Goal: Information Seeking & Learning: Learn about a topic

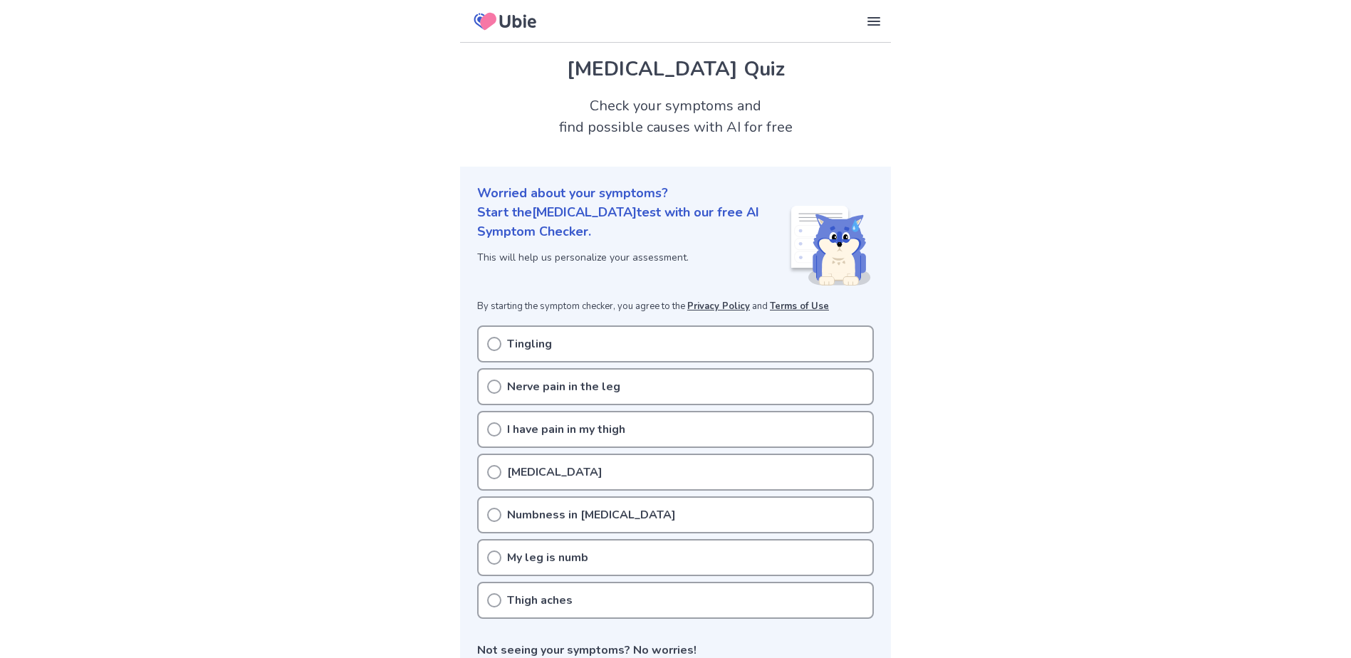
click at [488, 343] on circle at bounding box center [494, 344] width 13 height 13
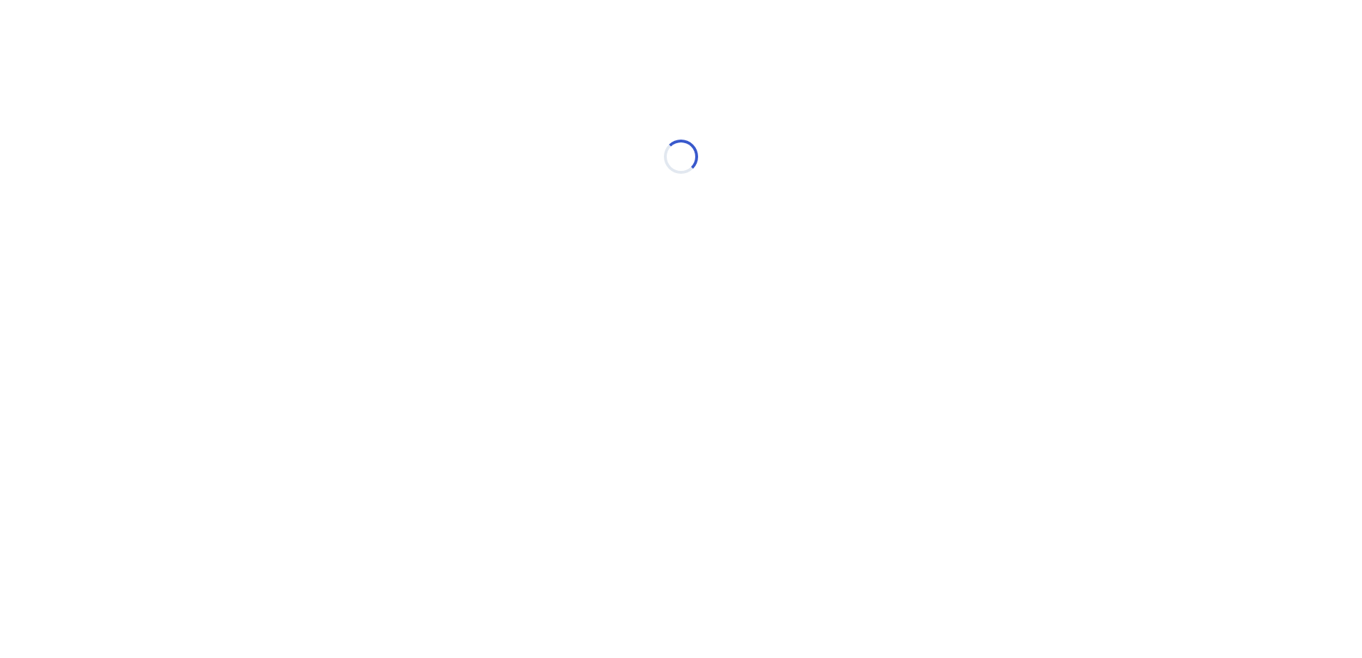
click at [499, 299] on html "Loading..." at bounding box center [681, 149] width 1362 height 299
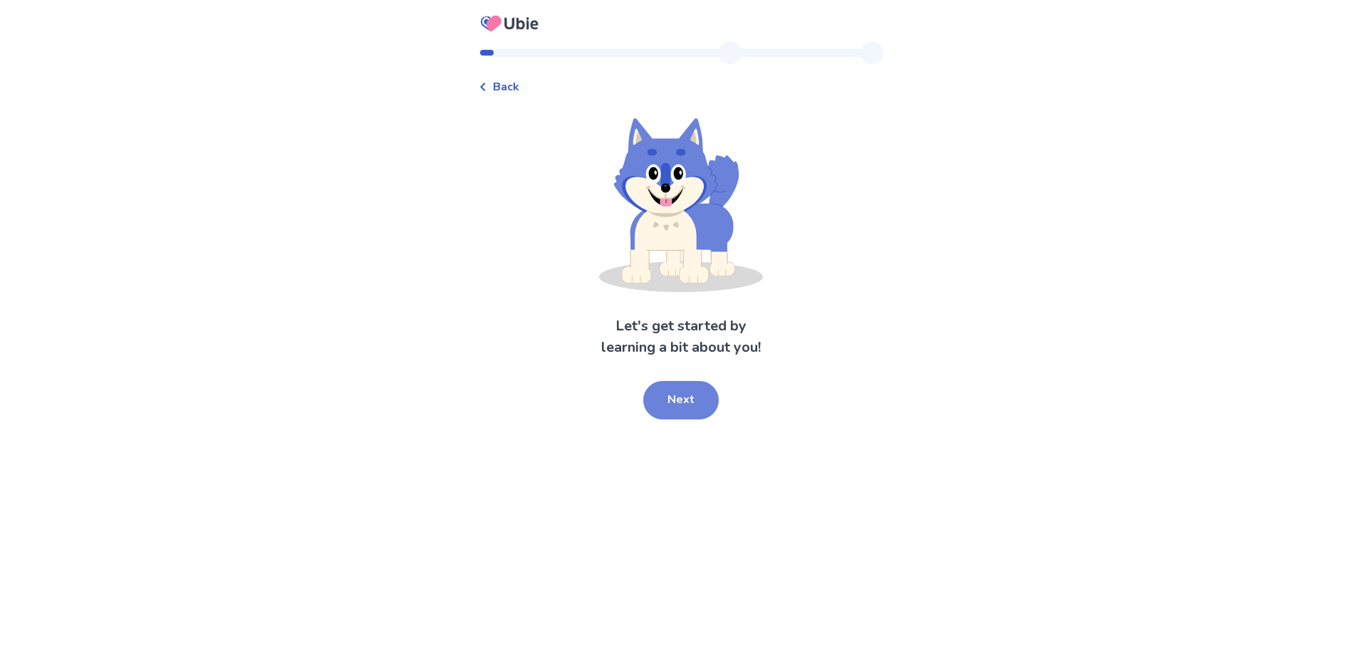
click at [683, 397] on button "Next" at bounding box center [680, 400] width 75 height 38
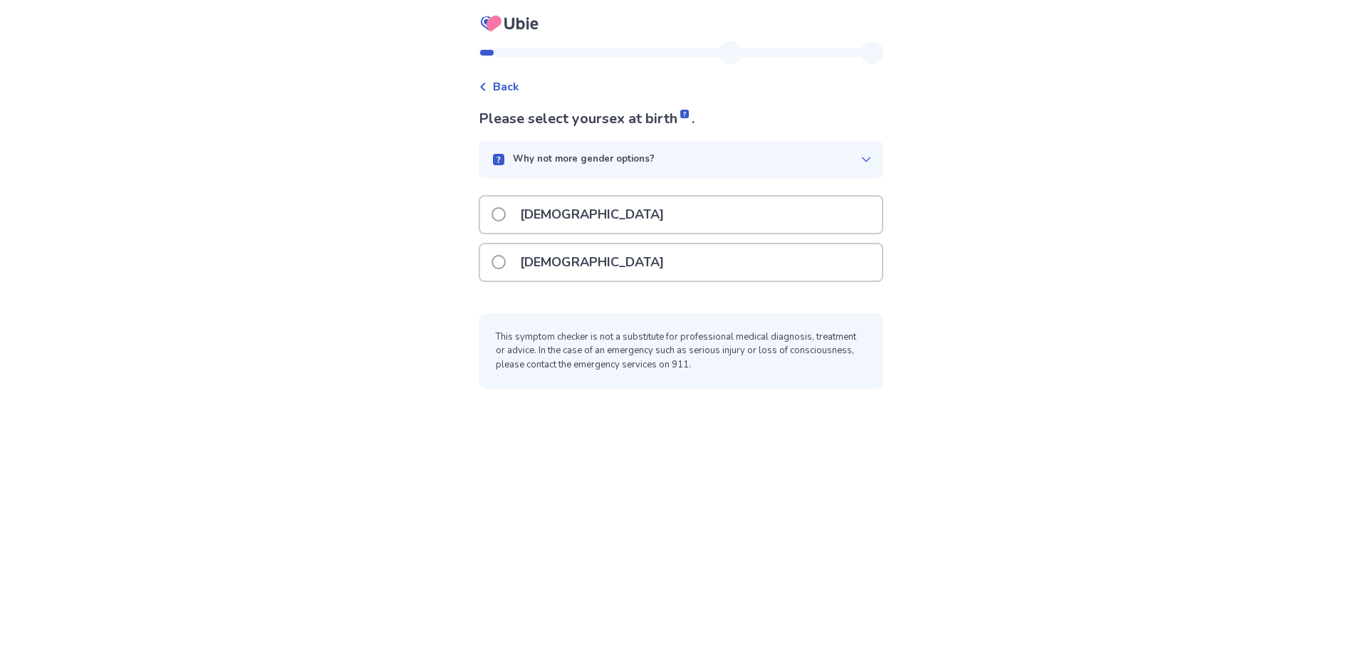
click at [506, 259] on span at bounding box center [498, 262] width 14 height 14
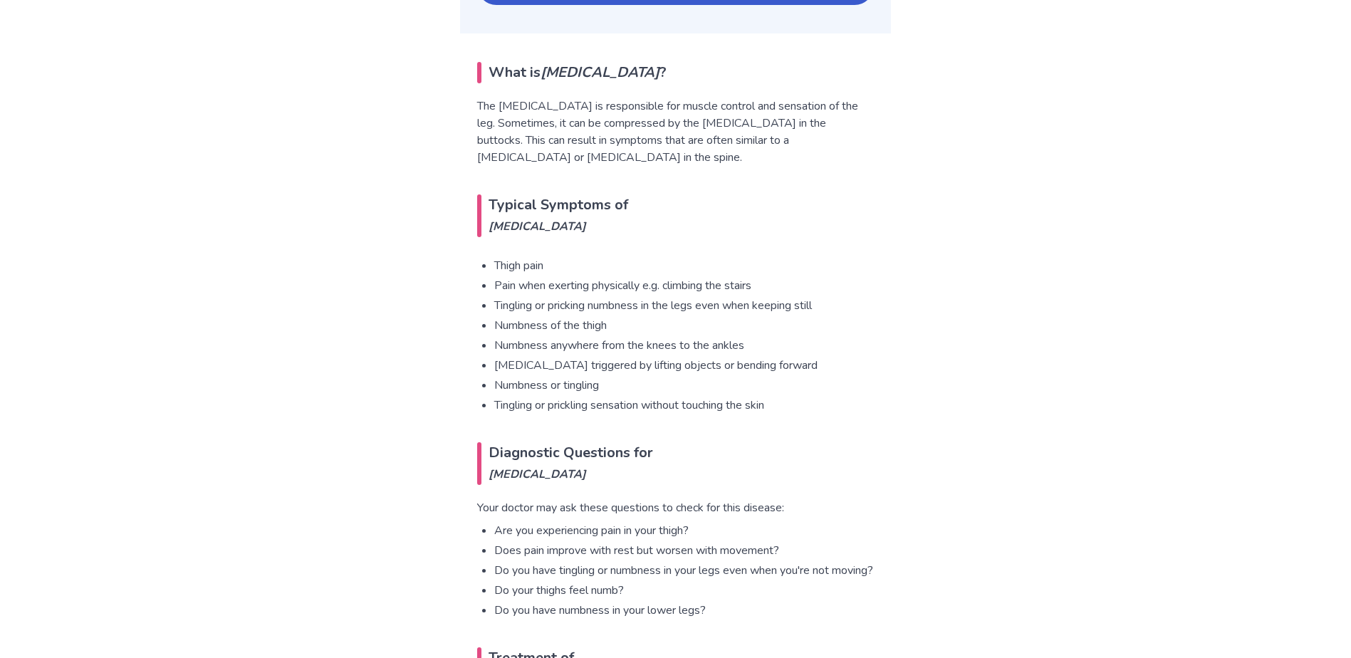
scroll to position [712, 0]
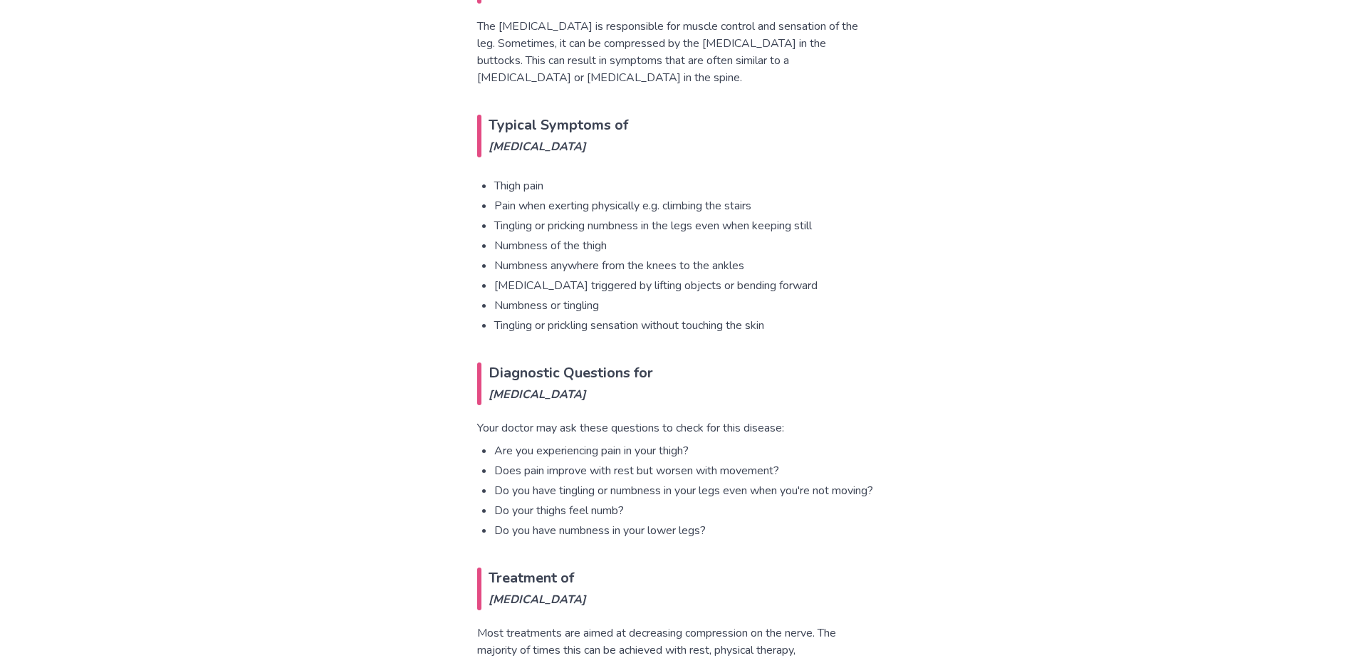
scroll to position [926, 0]
